Goal: Task Accomplishment & Management: Use online tool/utility

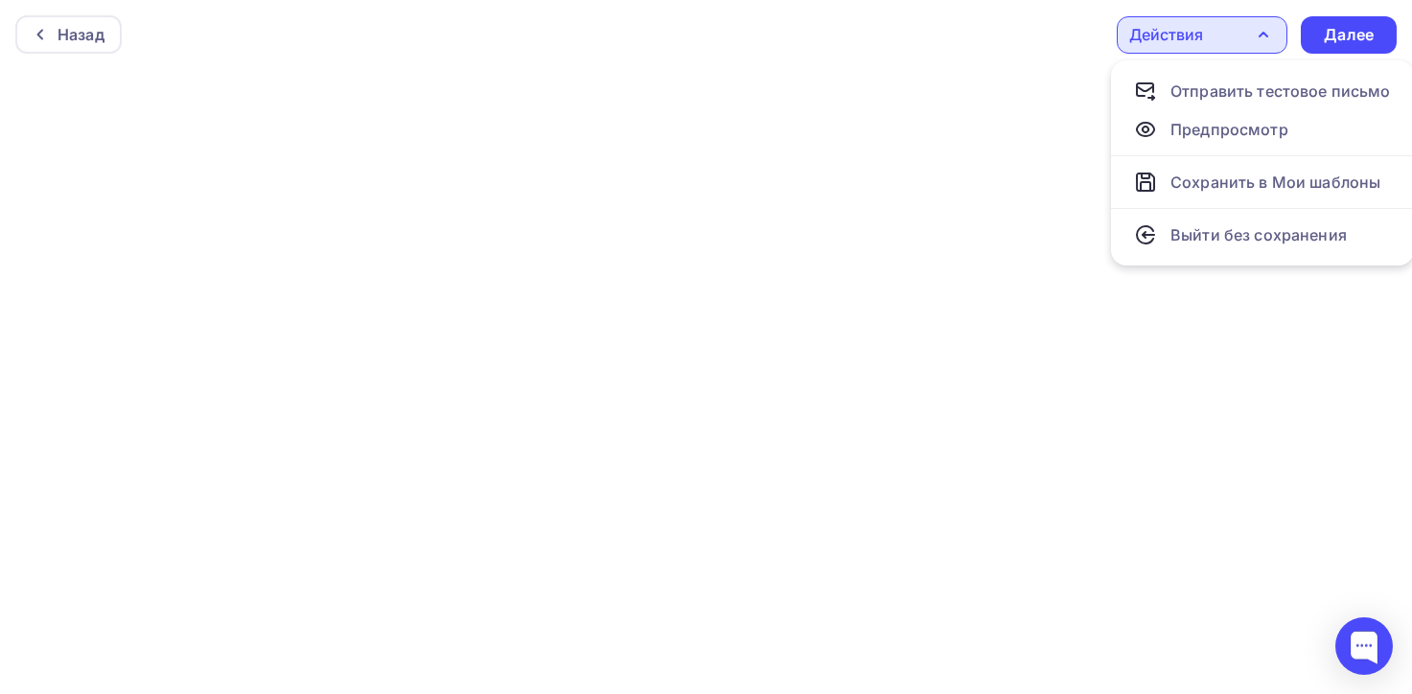
scroll to position [4, 0]
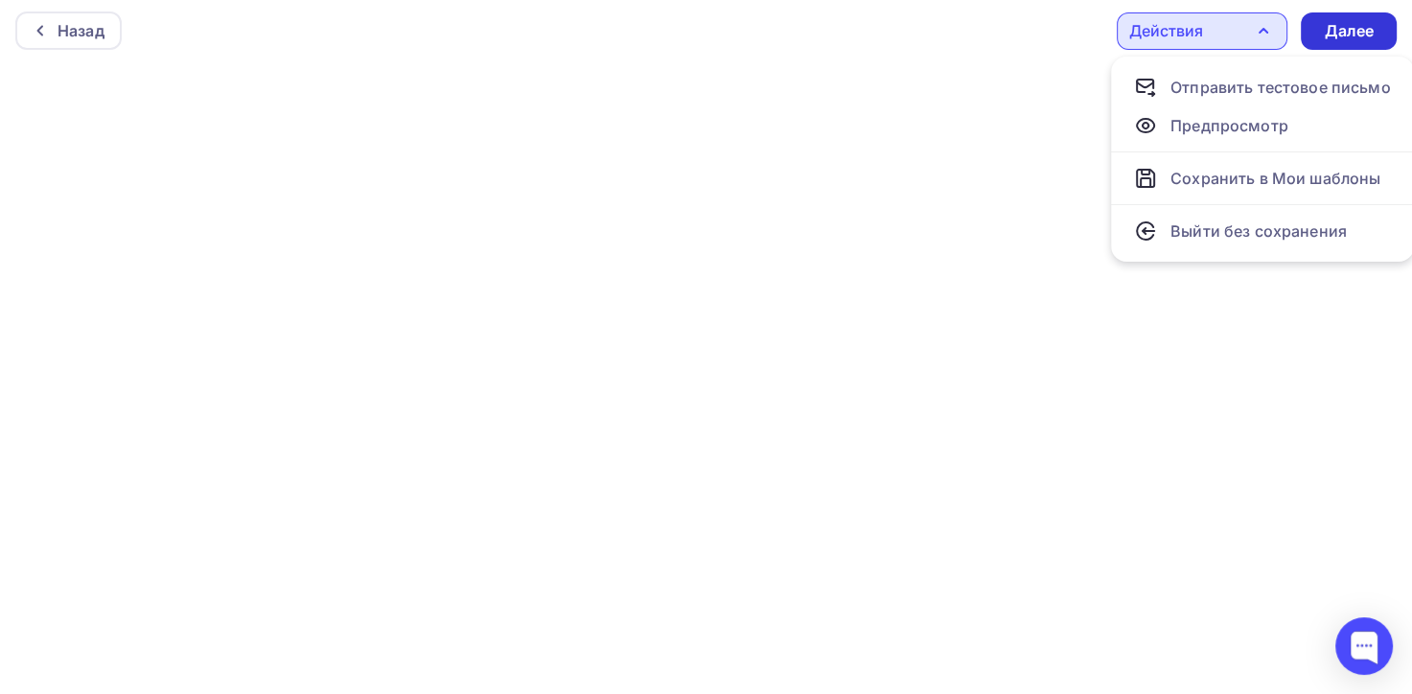
click at [1316, 34] on div "Далее" at bounding box center [1349, 30] width 96 height 37
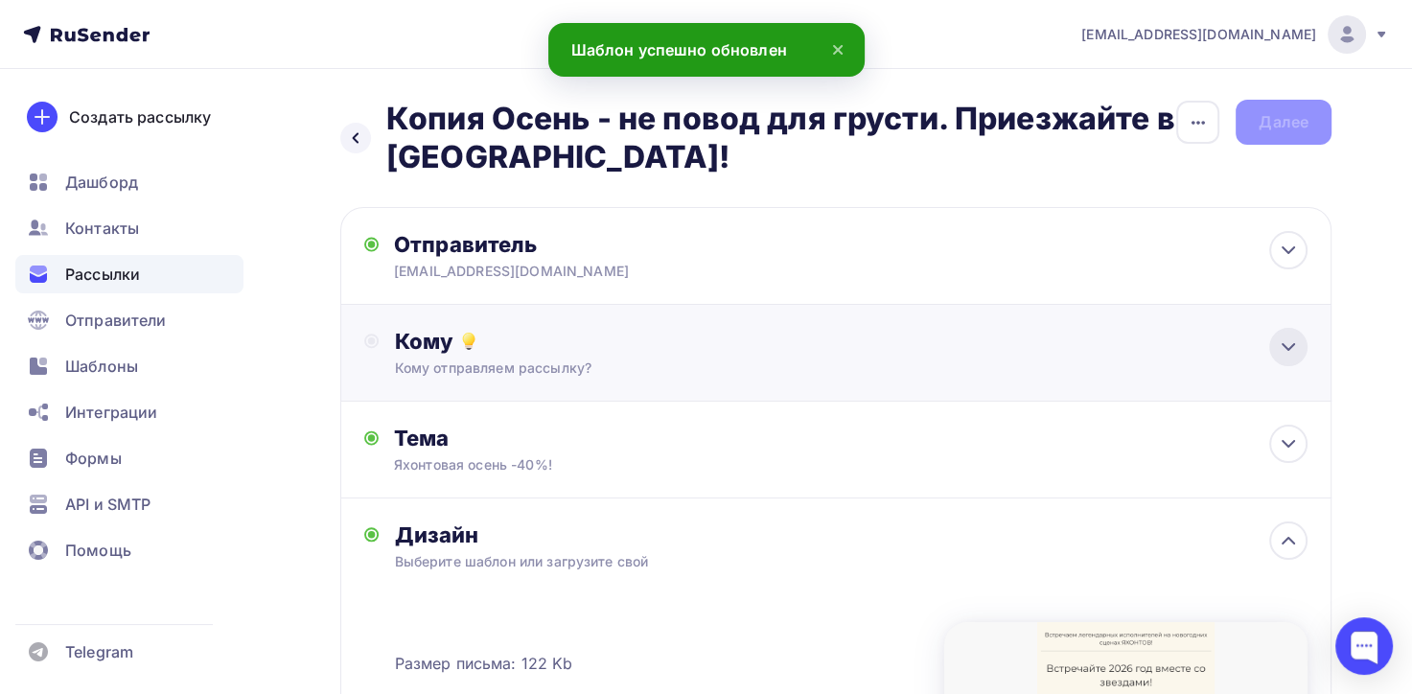
click at [1289, 352] on icon at bounding box center [1288, 347] width 23 height 23
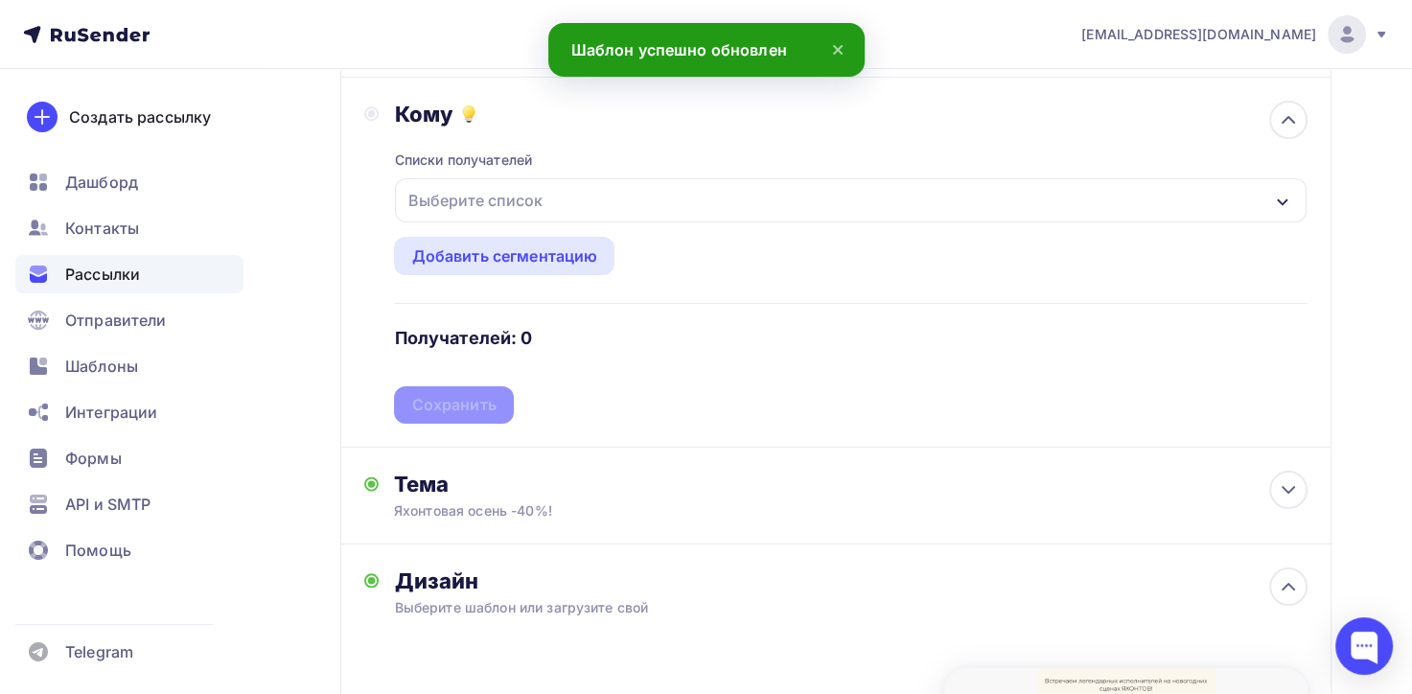
scroll to position [288, 0]
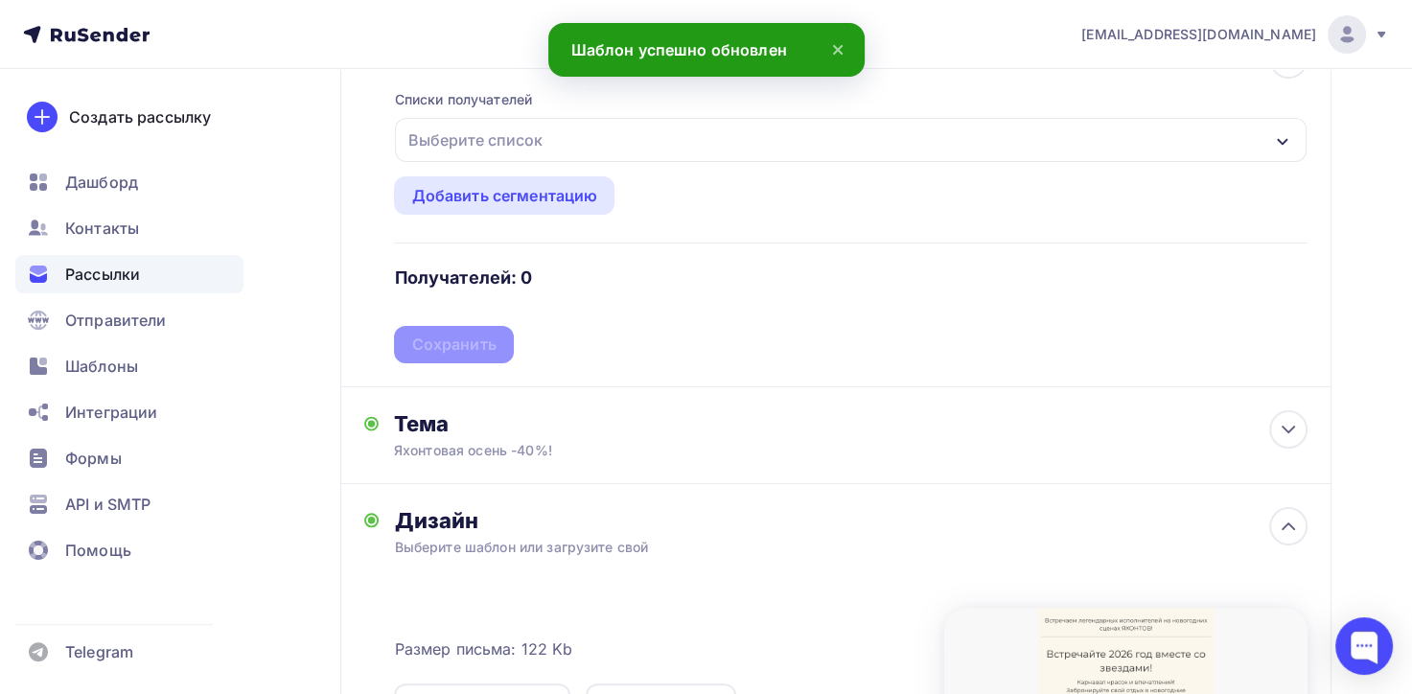
click at [471, 138] on div "Выберите список" at bounding box center [475, 140] width 150 height 35
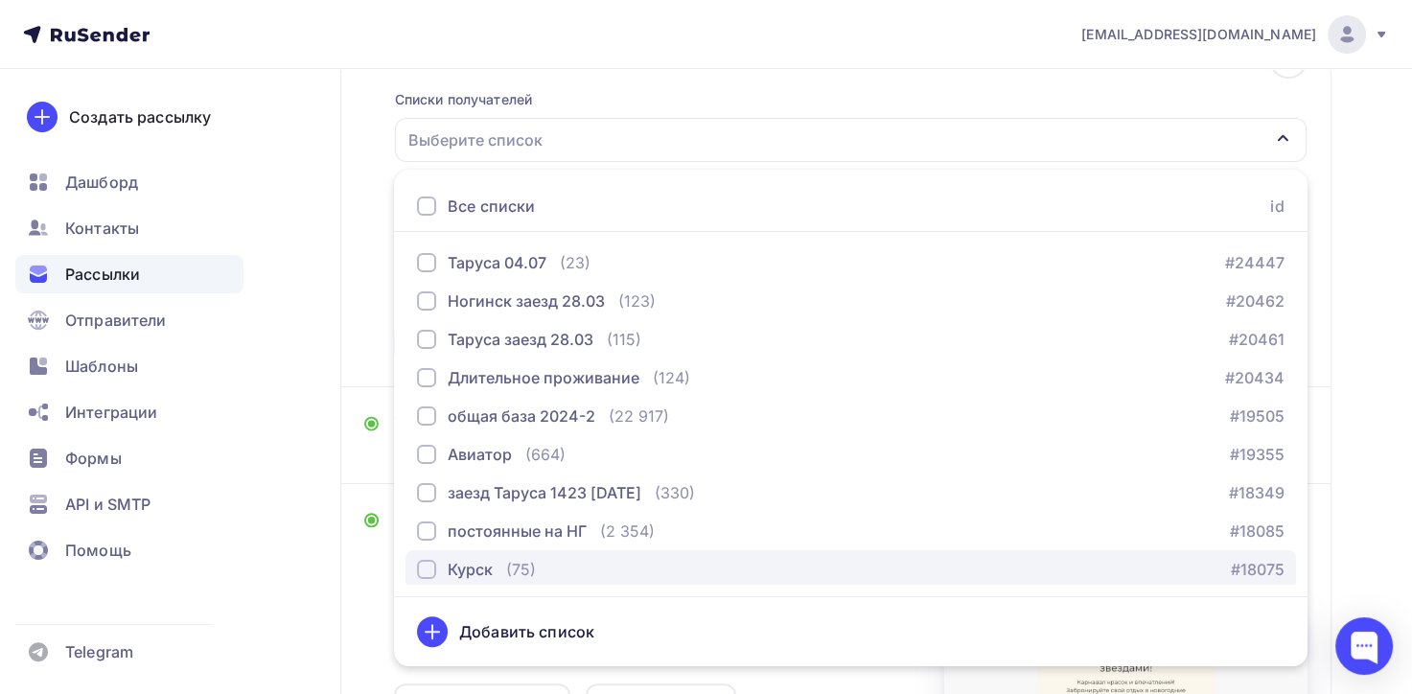
scroll to position [81, 0]
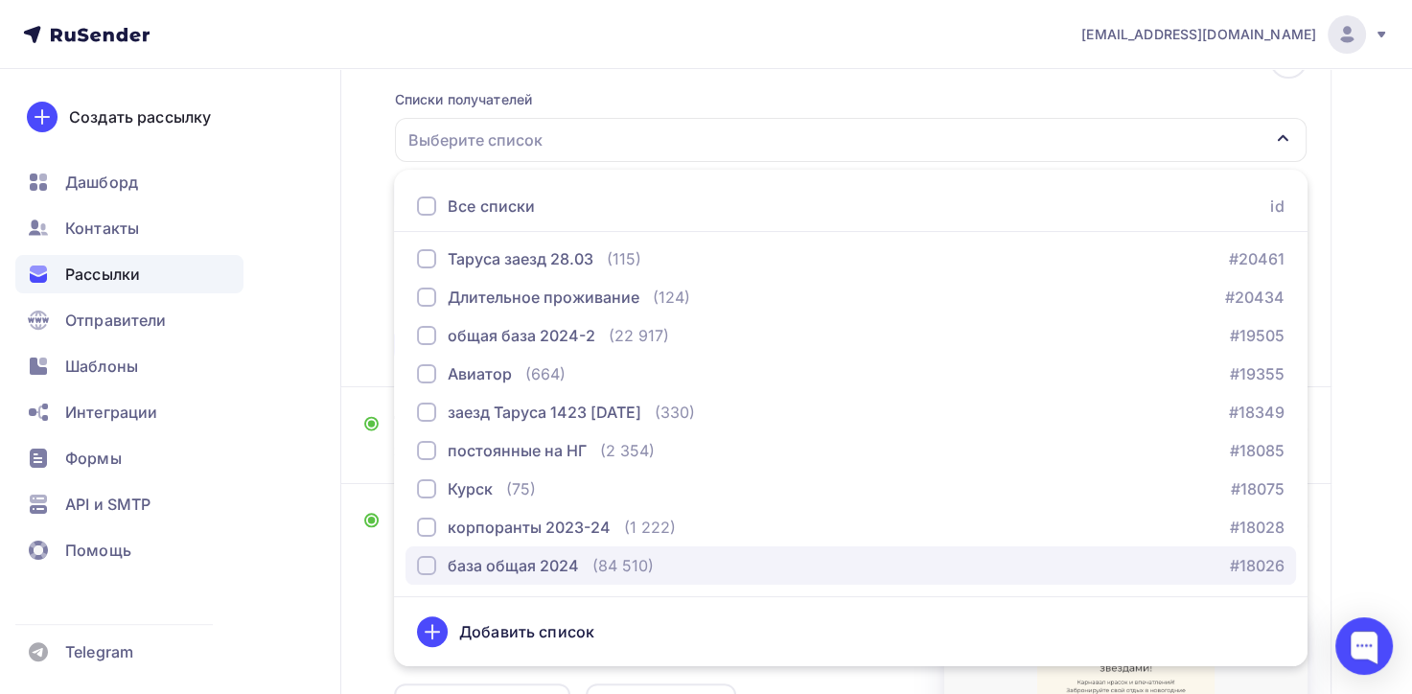
click at [545, 563] on div "база общая 2024" at bounding box center [513, 565] width 131 height 23
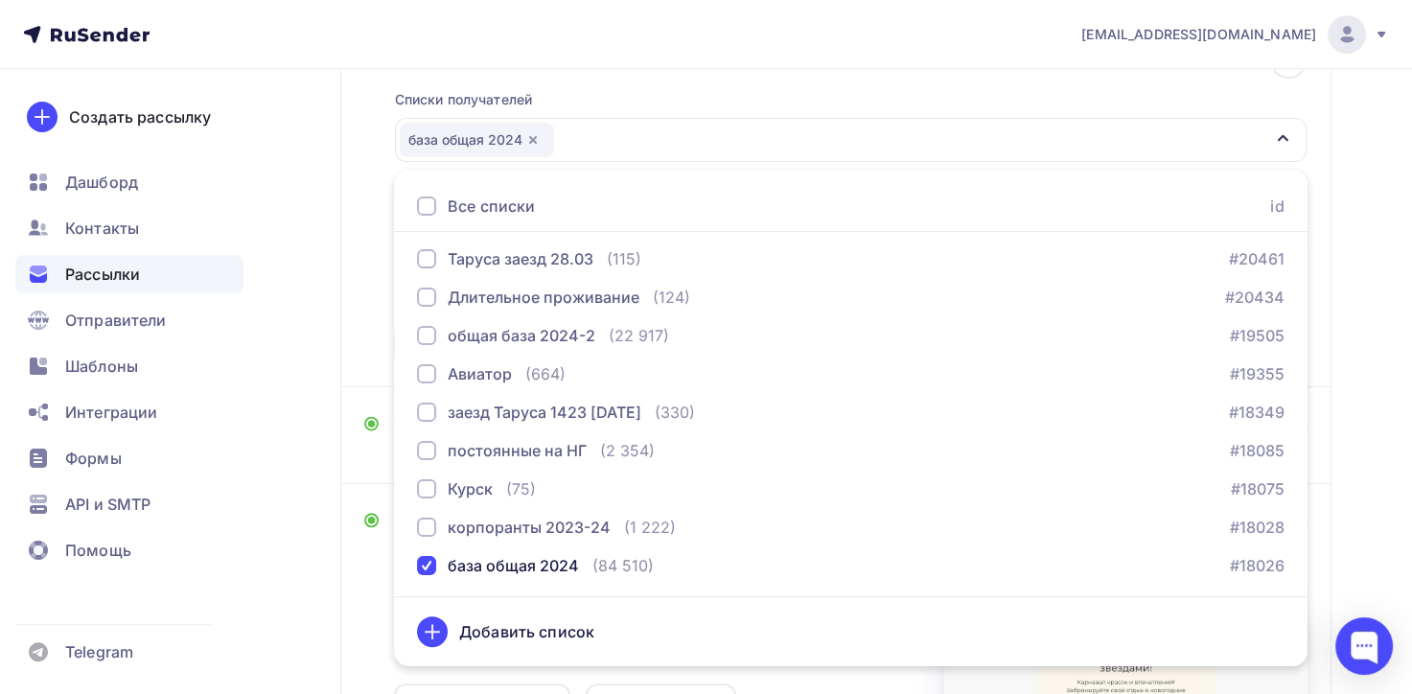
click at [288, 537] on div "Назад Копия Осень - не повод для грусти. Приезжайте в [GEOGRAPHIC_DATA]! Копия …" at bounding box center [706, 454] width 1412 height 1347
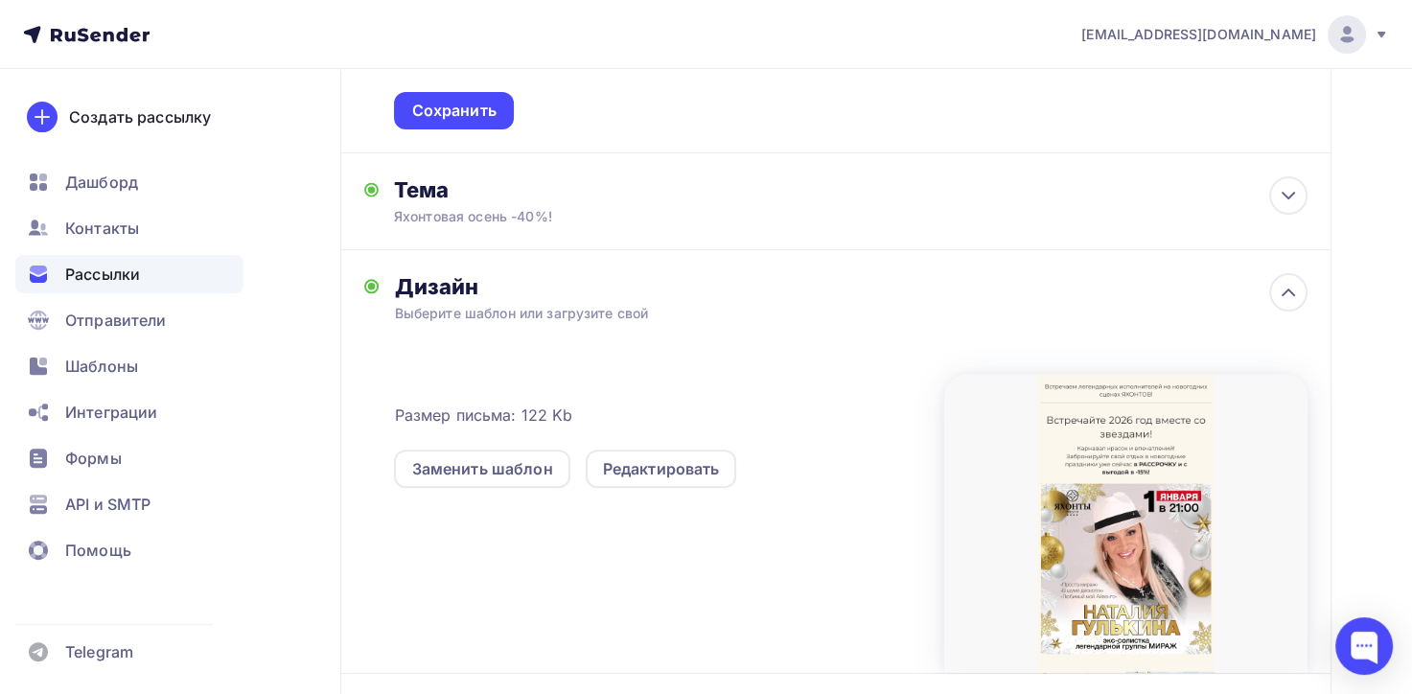
scroll to position [575, 0]
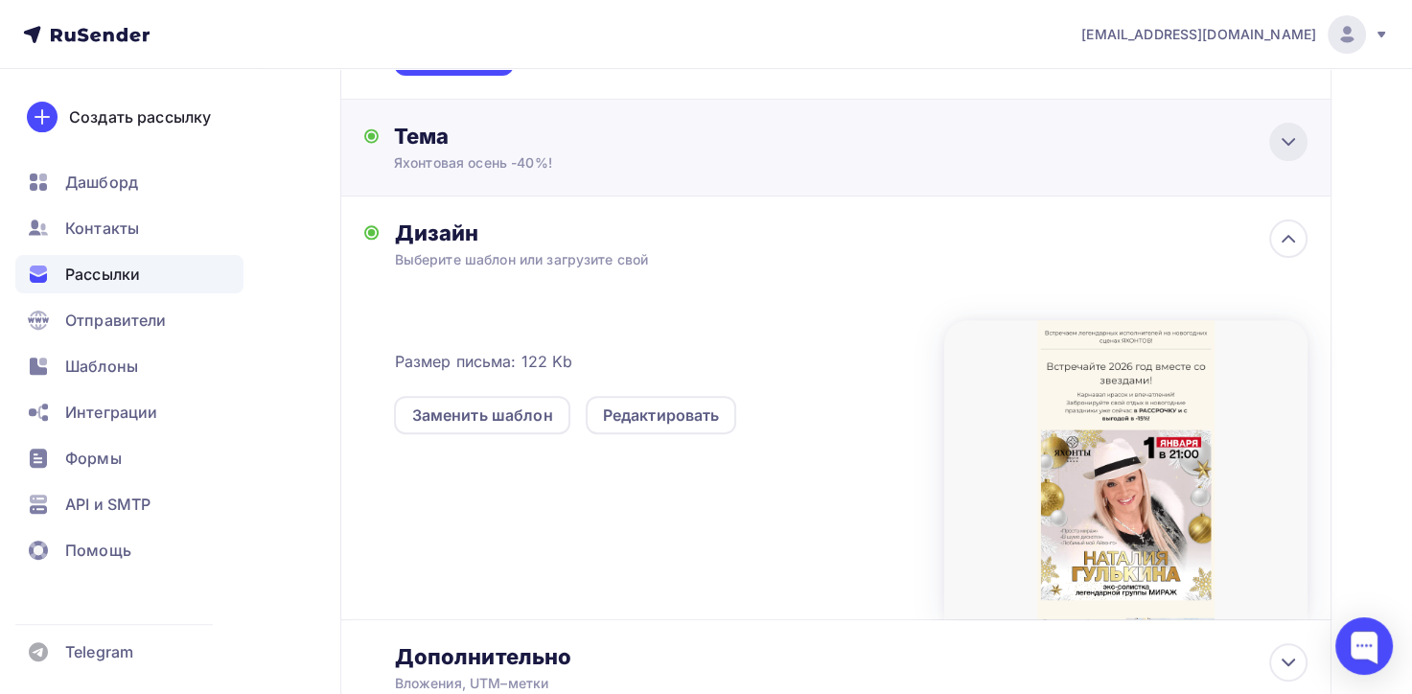
click at [1287, 138] on icon at bounding box center [1288, 141] width 23 height 23
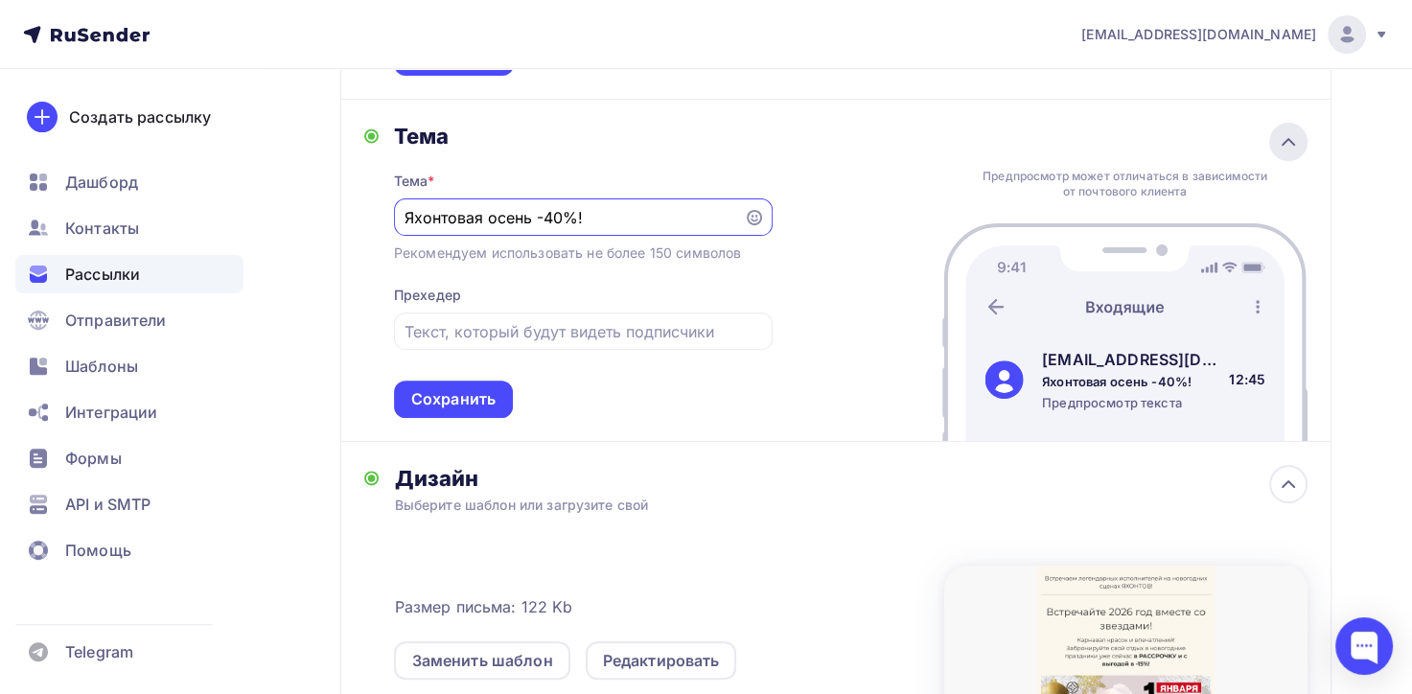
scroll to position [0, 0]
drag, startPoint x: 590, startPoint y: 213, endPoint x: 402, endPoint y: 215, distance: 188.0
click at [402, 215] on div "Яхонтовая осень -40%!" at bounding box center [583, 217] width 379 height 37
click at [436, 219] on input "Звезный [DATE] в ЯХОНТАХ!" at bounding box center [569, 218] width 328 height 23
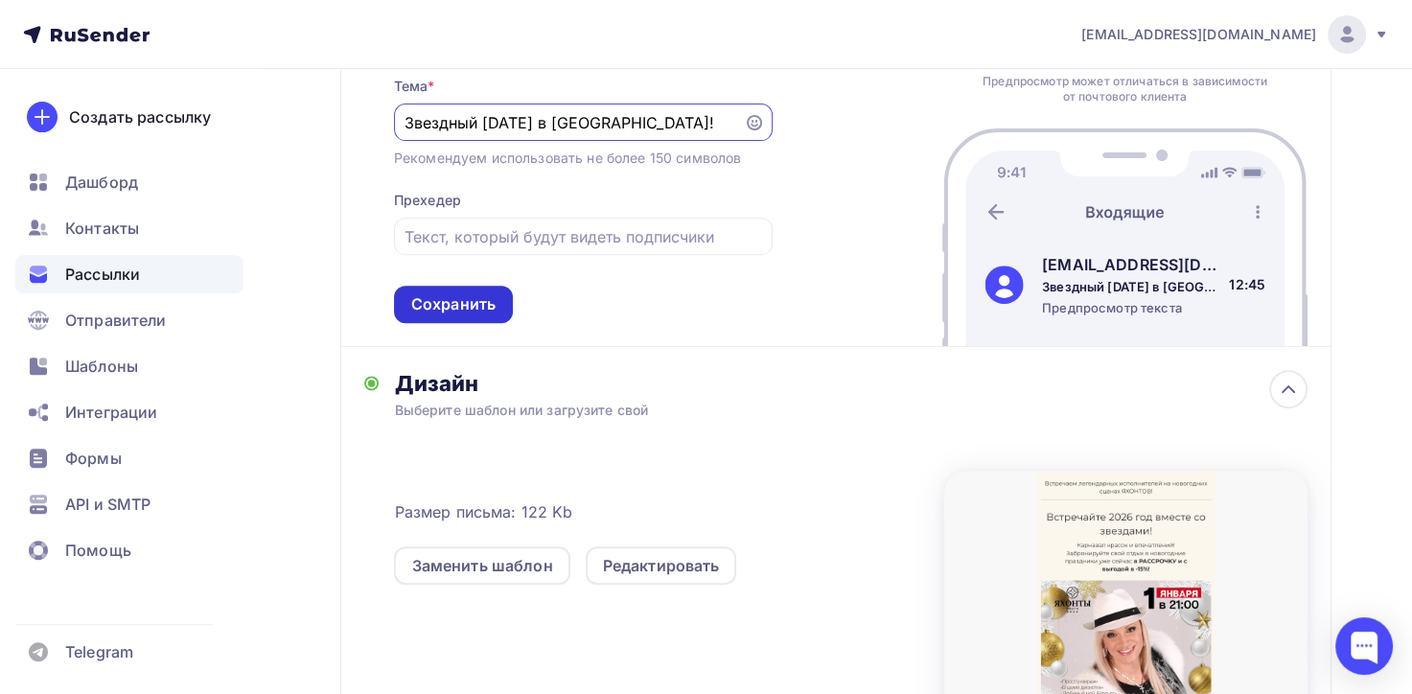
type input "Звездный [DATE] в [GEOGRAPHIC_DATA]!"
click at [485, 304] on div "Сохранить" at bounding box center [453, 304] width 84 height 22
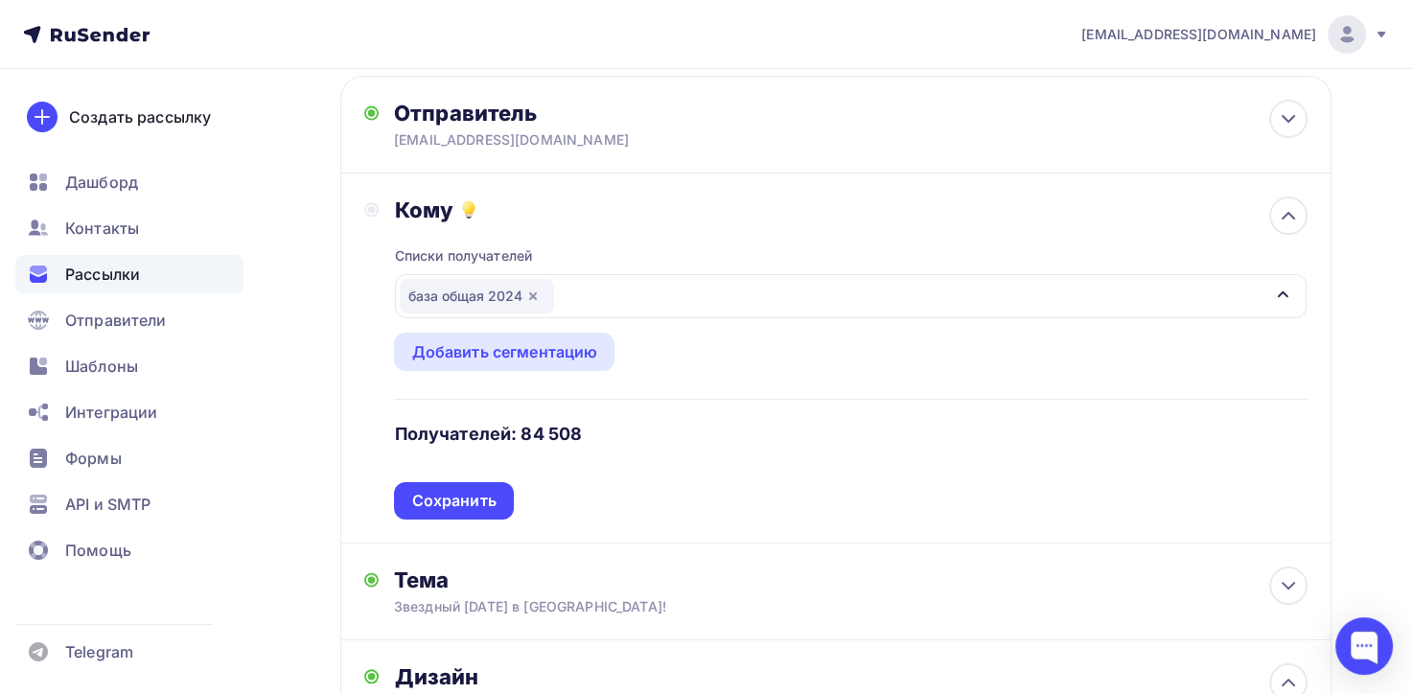
scroll to position [0, 0]
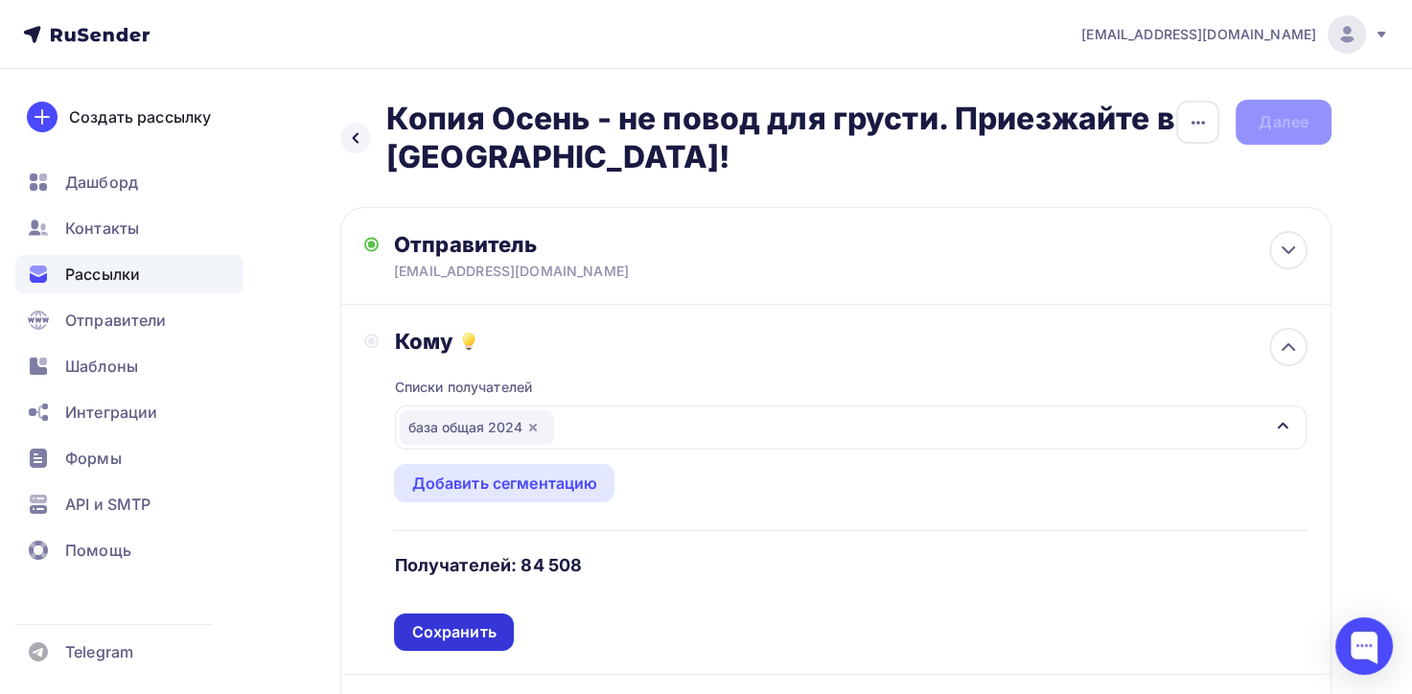
click at [486, 637] on div "Сохранить" at bounding box center [453, 632] width 84 height 22
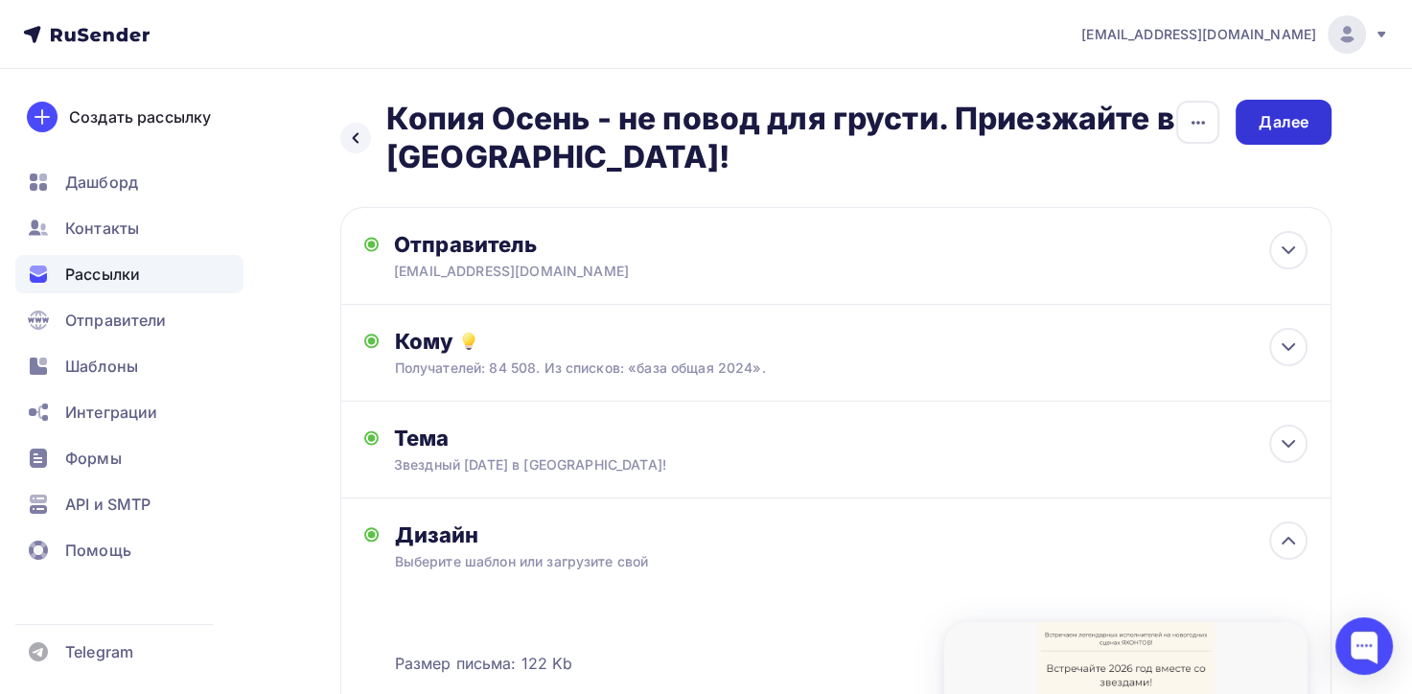
click at [1294, 128] on div "Далее" at bounding box center [1284, 122] width 50 height 22
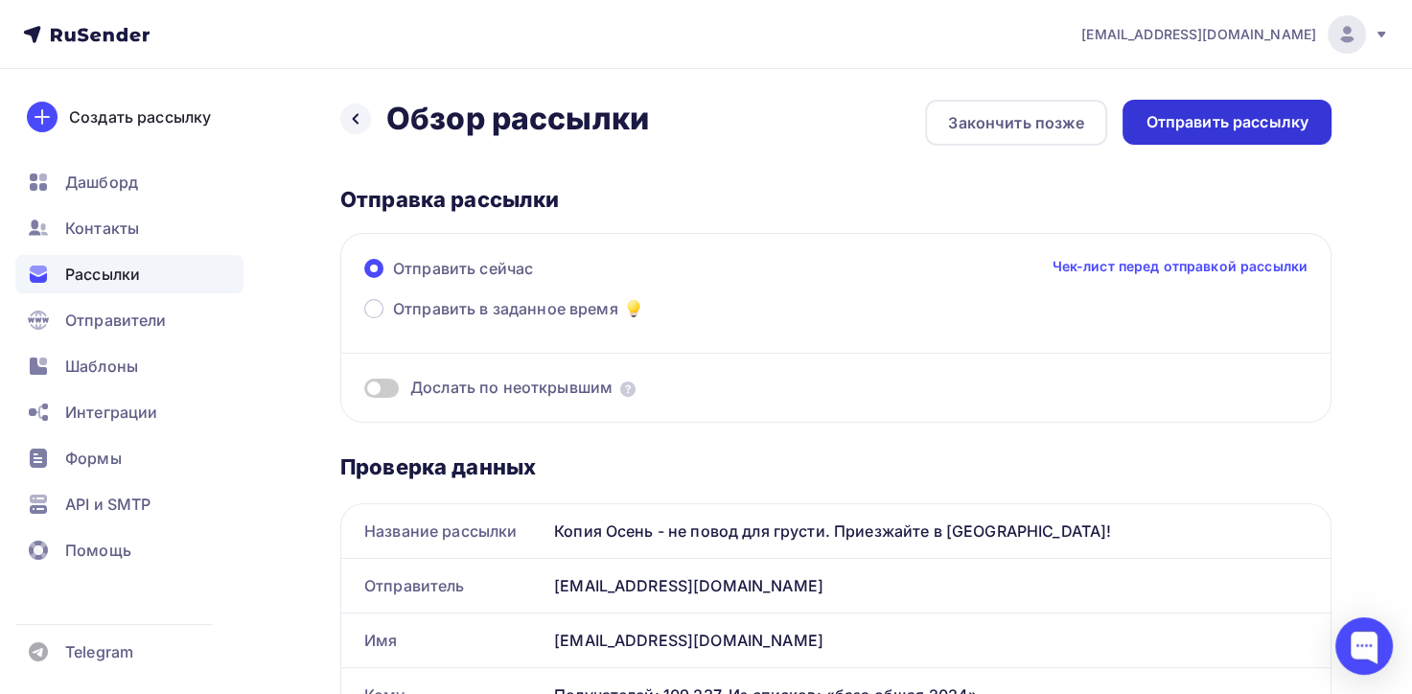
click at [1202, 134] on div "Отправить рассылку" at bounding box center [1227, 122] width 209 height 45
